Goal: Task Accomplishment & Management: Use online tool/utility

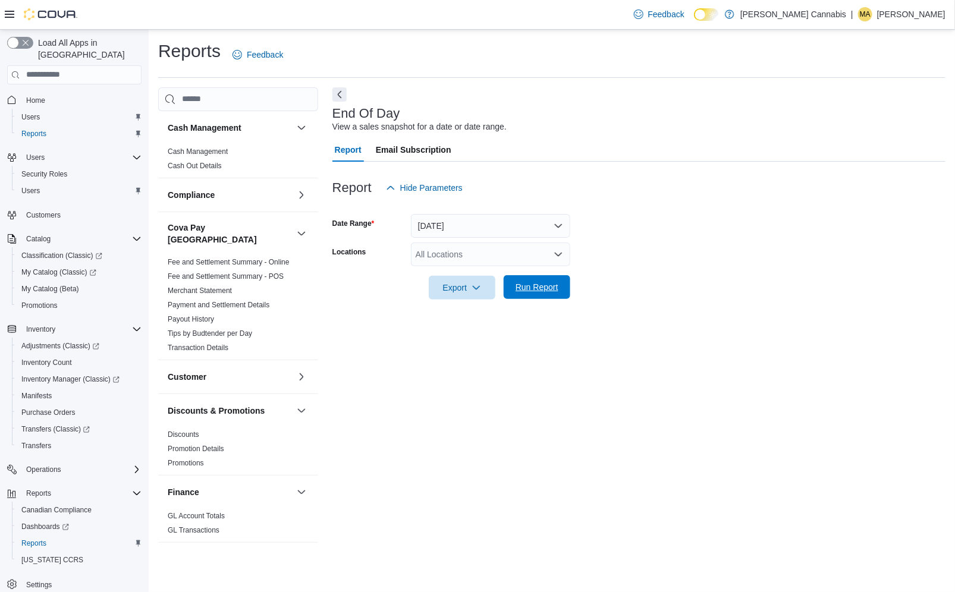
click at [545, 281] on span "Run Report" at bounding box center [537, 287] width 52 height 24
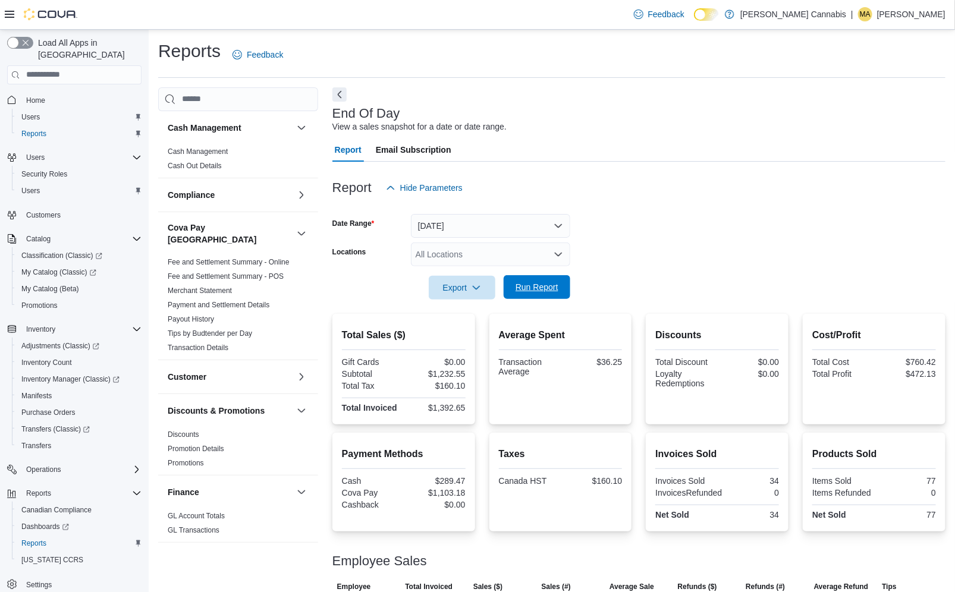
click at [535, 280] on span "Run Report" at bounding box center [537, 287] width 52 height 24
